Goal: Navigation & Orientation: Go to known website

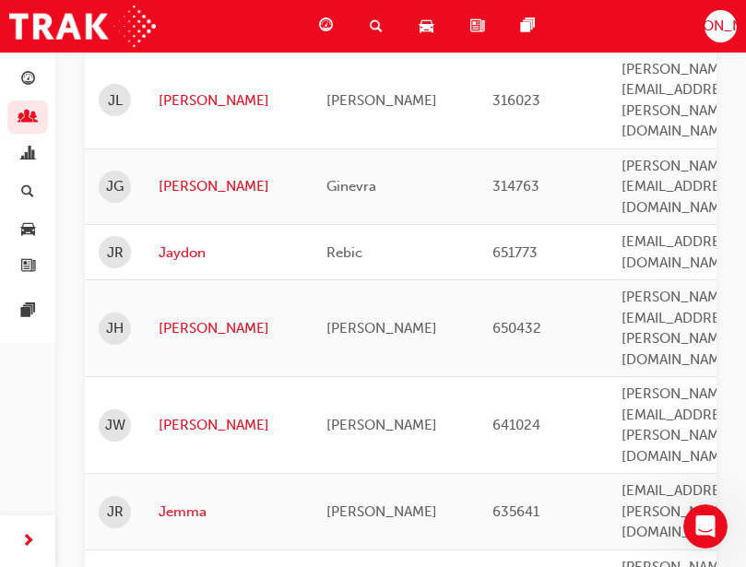
click at [715, 16] on div "[PERSON_NAME]" at bounding box center [721, 26] width 32 height 32
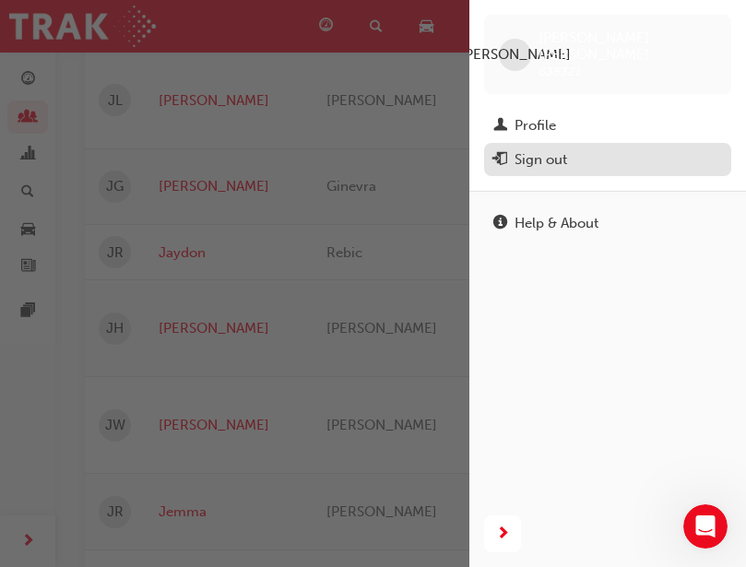
click at [552, 149] on div "Sign out" at bounding box center [541, 159] width 53 height 21
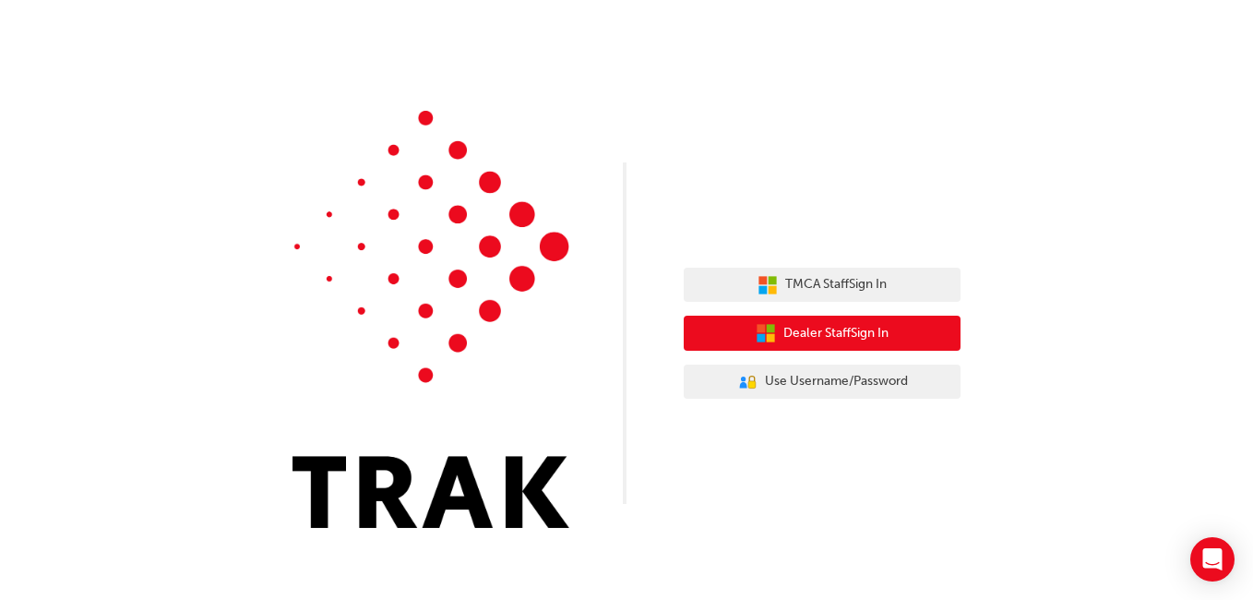
click at [852, 332] on span "Dealer Staff Sign In" at bounding box center [835, 333] width 105 height 21
